Goal: Answer question/provide support: Share knowledge or assist other users

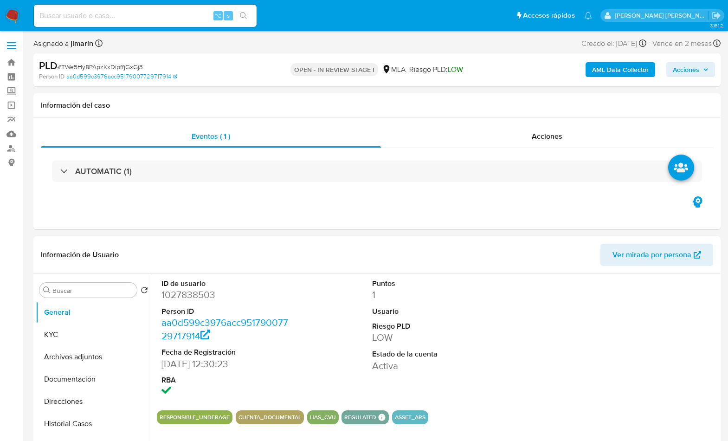
select select "10"
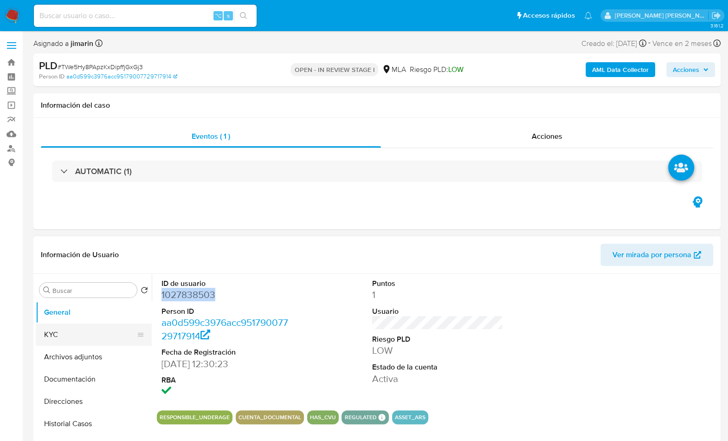
click at [55, 340] on button "KYC" at bounding box center [90, 335] width 109 height 22
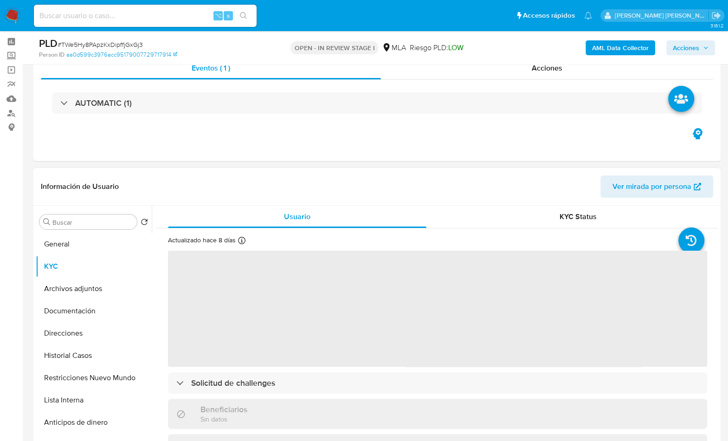
scroll to position [94, 0]
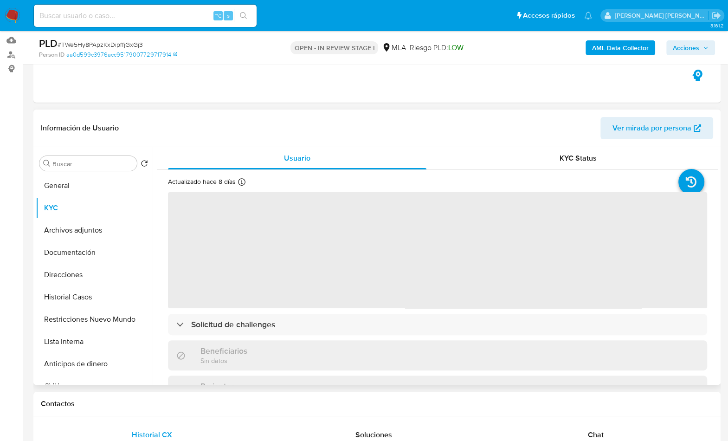
click at [242, 129] on header "Información de Usuario Ver mirada por persona" at bounding box center [377, 128] width 673 height 22
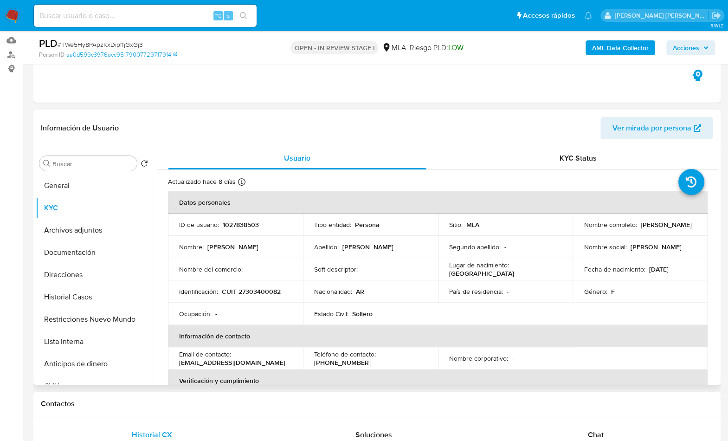
click at [260, 293] on p "CUIT 27303400082" at bounding box center [251, 291] width 59 height 8
click at [260, 292] on p "CUIT 27303400082" at bounding box center [251, 291] width 59 height 8
copy p "27303400082"
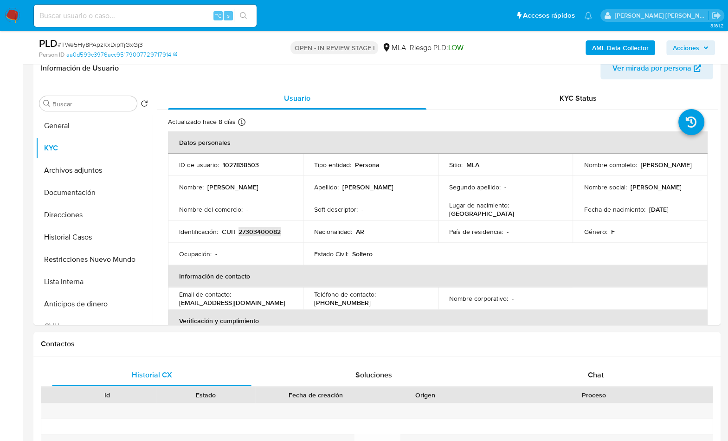
scroll to position [310, 0]
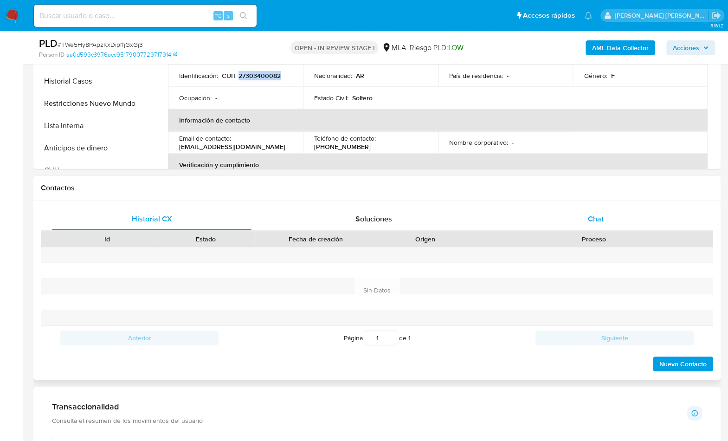
click at [599, 218] on span "Chat" at bounding box center [596, 219] width 16 height 11
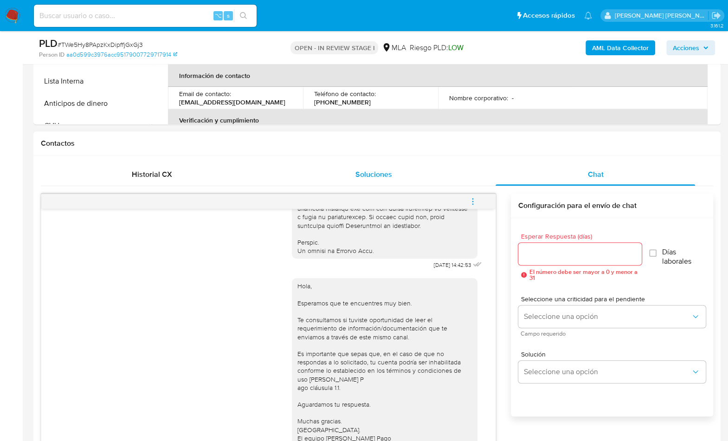
scroll to position [354, 0]
click at [478, 210] on button "menu-action" at bounding box center [473, 202] width 31 height 22
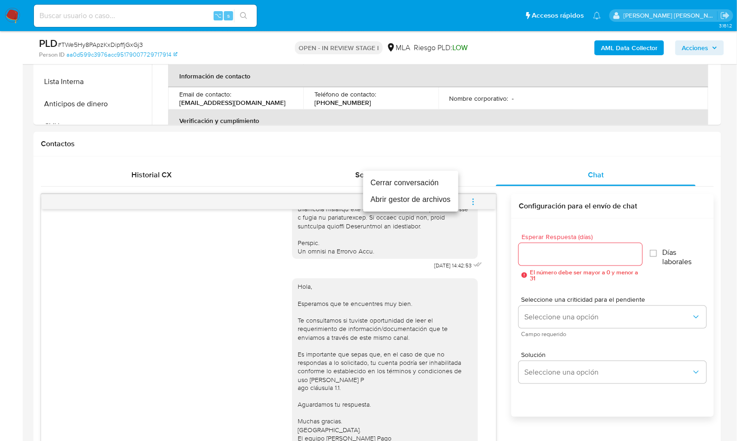
click at [404, 187] on li "Cerrar conversación" at bounding box center [410, 183] width 95 height 17
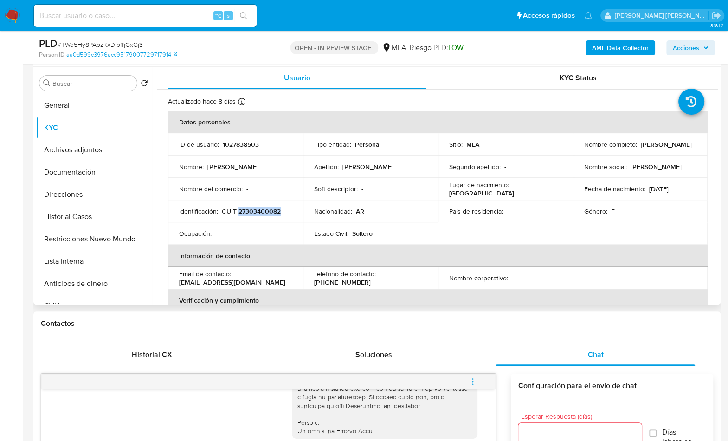
scroll to position [170, 0]
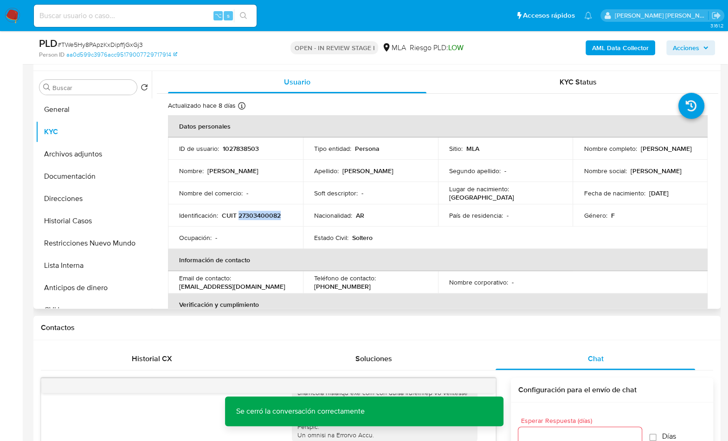
click at [255, 214] on p "CUIT 27303400082" at bounding box center [251, 215] width 59 height 8
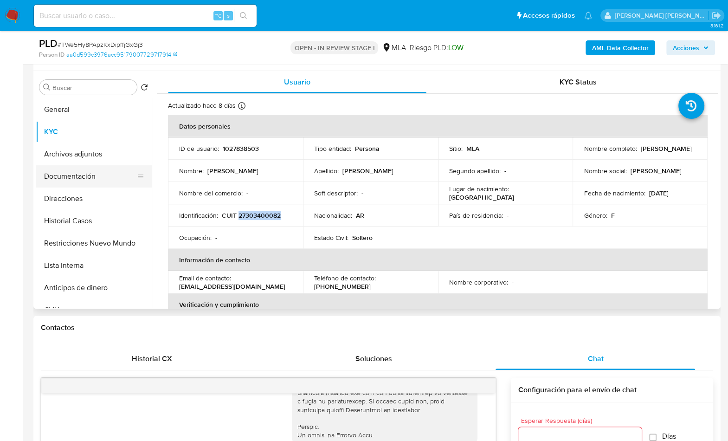
click at [90, 172] on button "Documentación" at bounding box center [90, 176] width 109 height 22
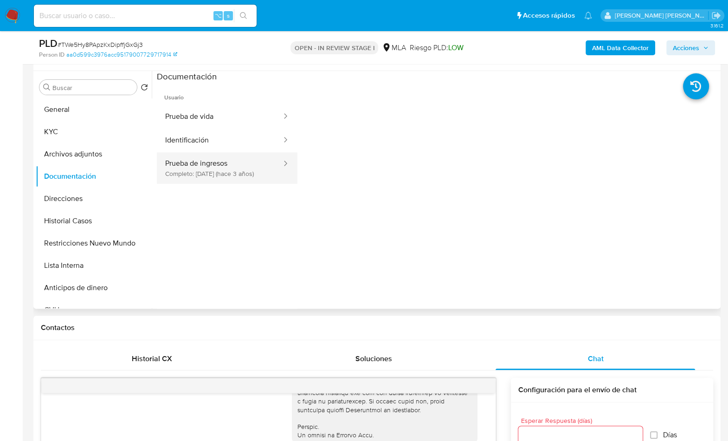
click at [205, 175] on button "Prueba de ingresos Completo: [DATE] (hace 3 años)" at bounding box center [220, 168] width 126 height 32
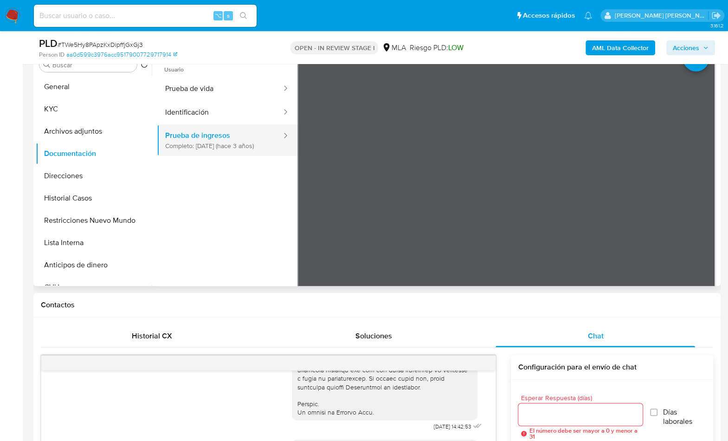
scroll to position [0, 0]
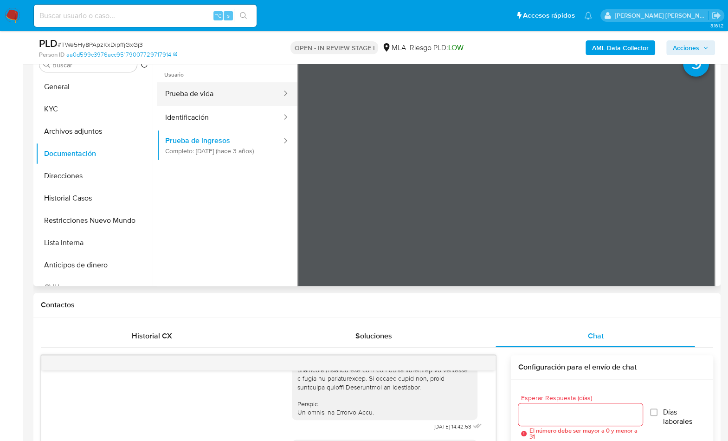
click at [208, 100] on button "Prueba de vida" at bounding box center [220, 94] width 126 height 24
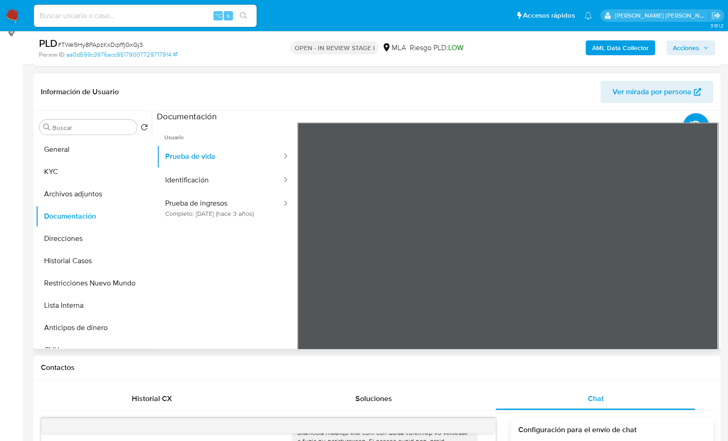
scroll to position [114, 0]
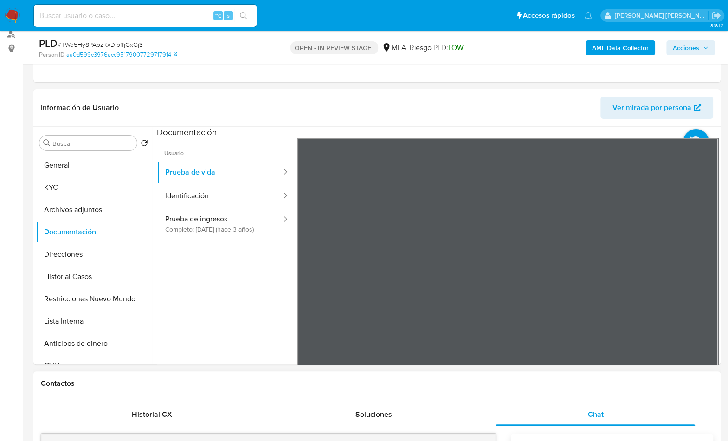
click at [615, 389] on div "Contactos" at bounding box center [377, 383] width 688 height 25
